Goal: Navigation & Orientation: Find specific page/section

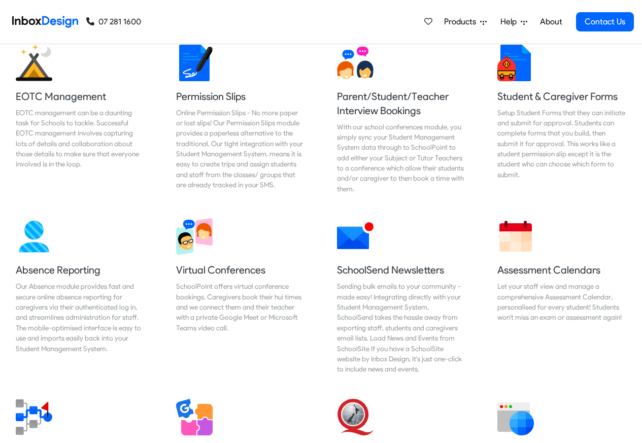
scroll to position [412, 0]
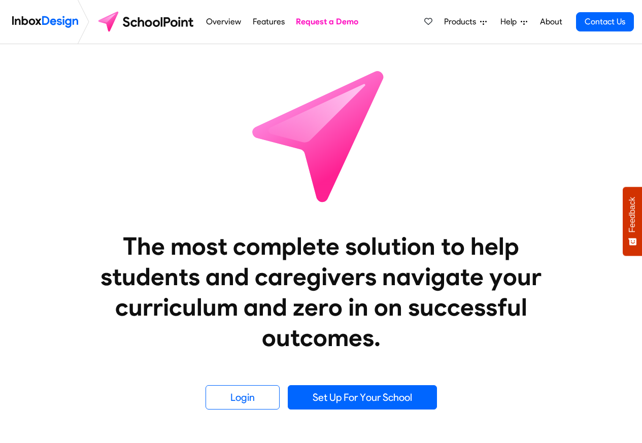
click at [484, 23] on icon at bounding box center [483, 23] width 7 height 4
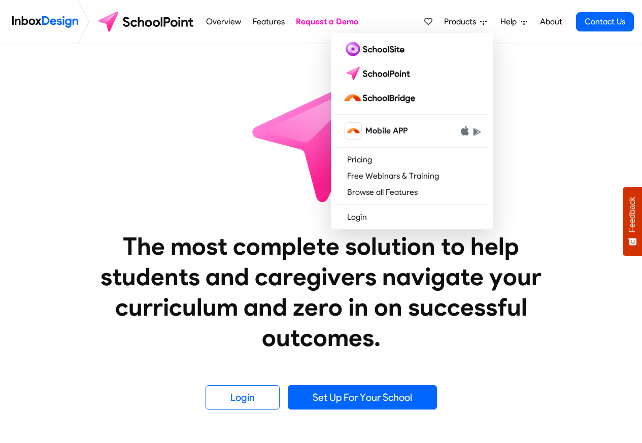
click at [514, 23] on span "Help" at bounding box center [510, 22] width 20 height 12
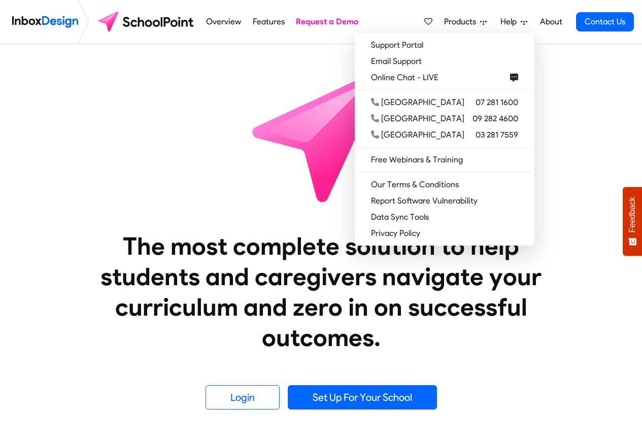
click at [532, 22] on li "Help Support Portal Email Support Online Chat - LIVE Tauranga 07 281 1600 Auckl…" at bounding box center [513, 22] width 41 height 20
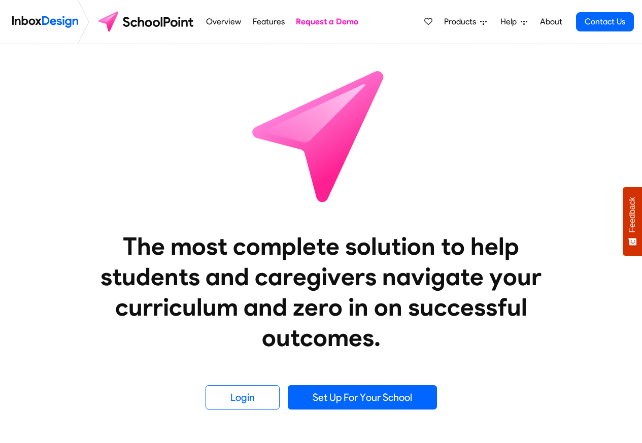
click at [560, 23] on link "About" at bounding box center [551, 22] width 28 height 20
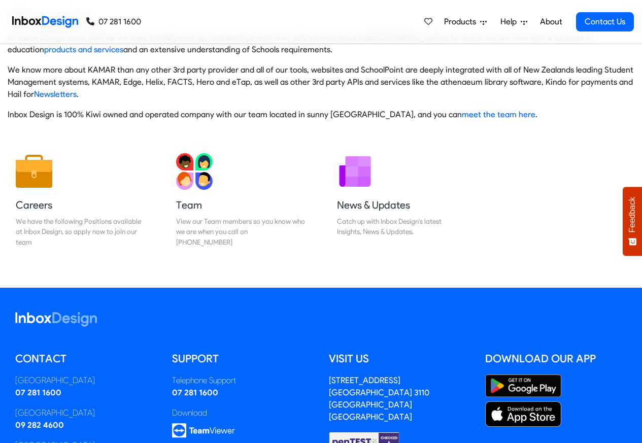
scroll to position [168, 0]
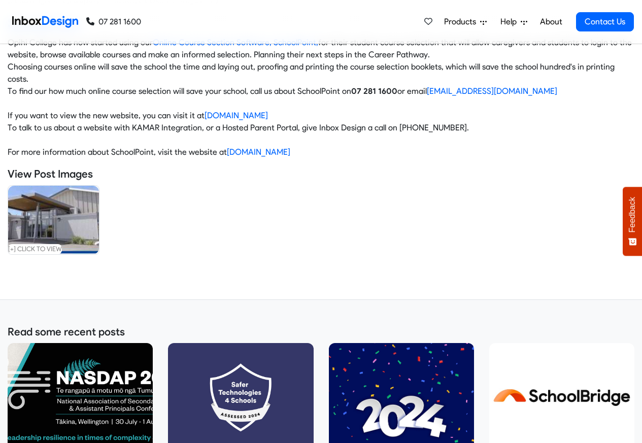
scroll to position [426, 0]
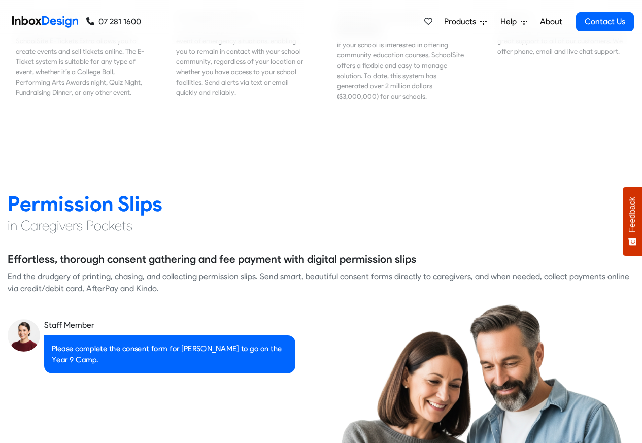
scroll to position [1340, 0]
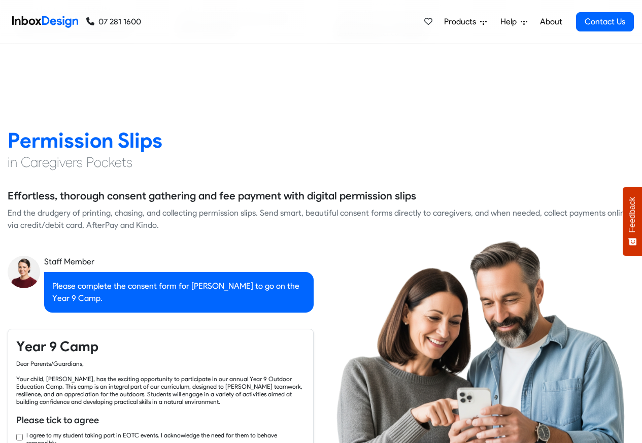
checkbox input "true"
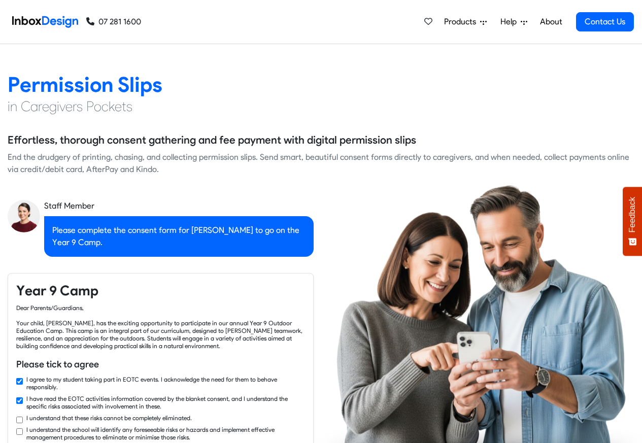
checkbox input "true"
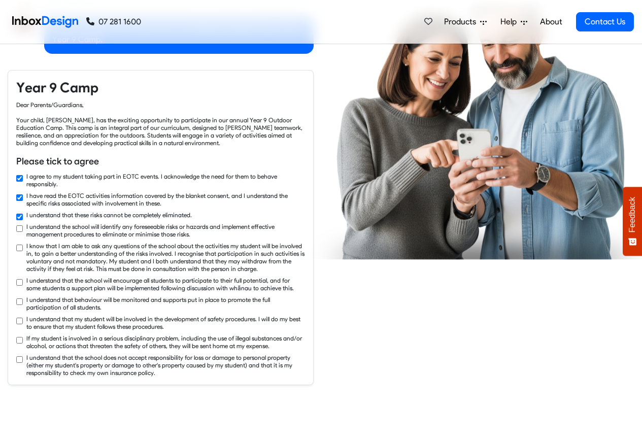
checkbox input "true"
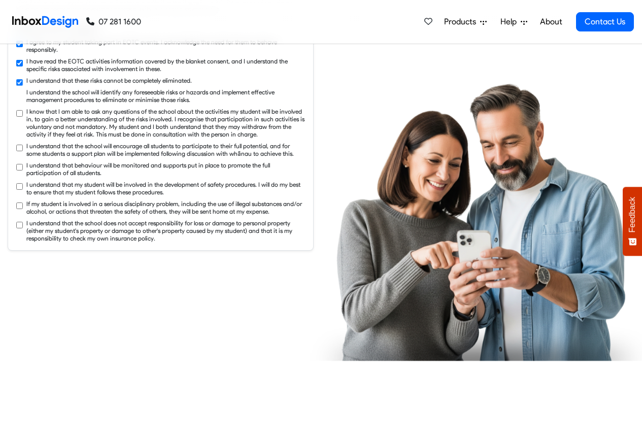
checkbox input "true"
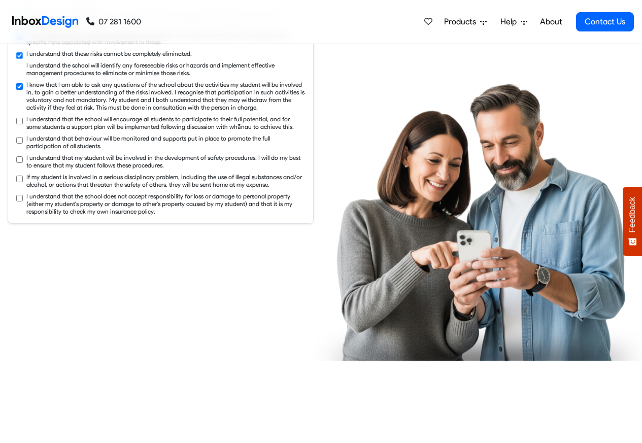
checkbox input "true"
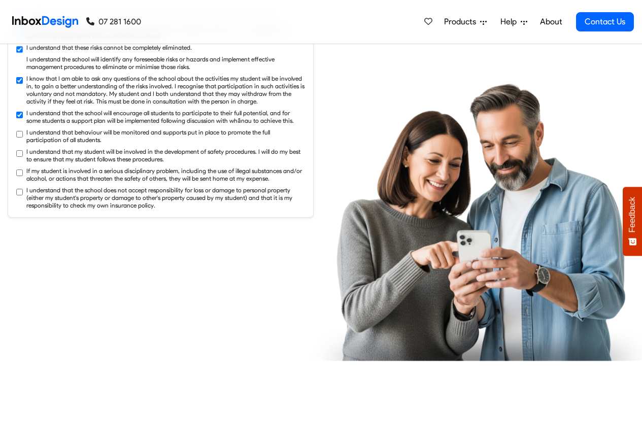
checkbox input "true"
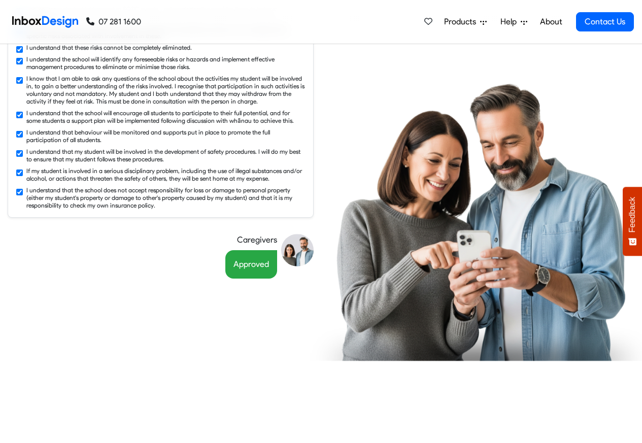
checkbox input "false"
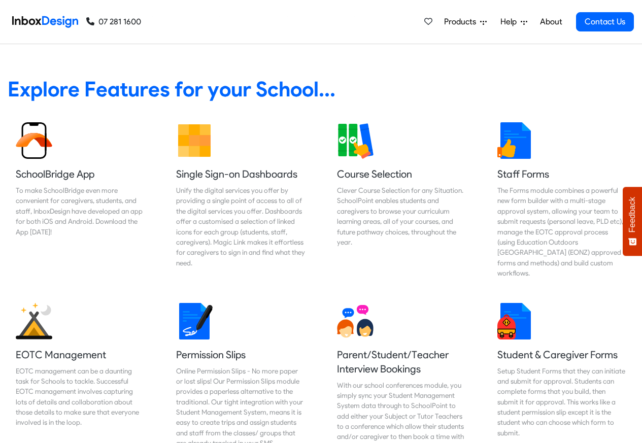
checkbox input "false"
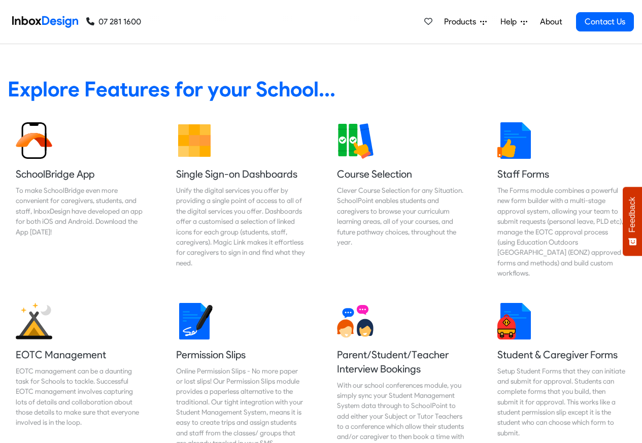
checkbox input "false"
